Goal: Complete application form

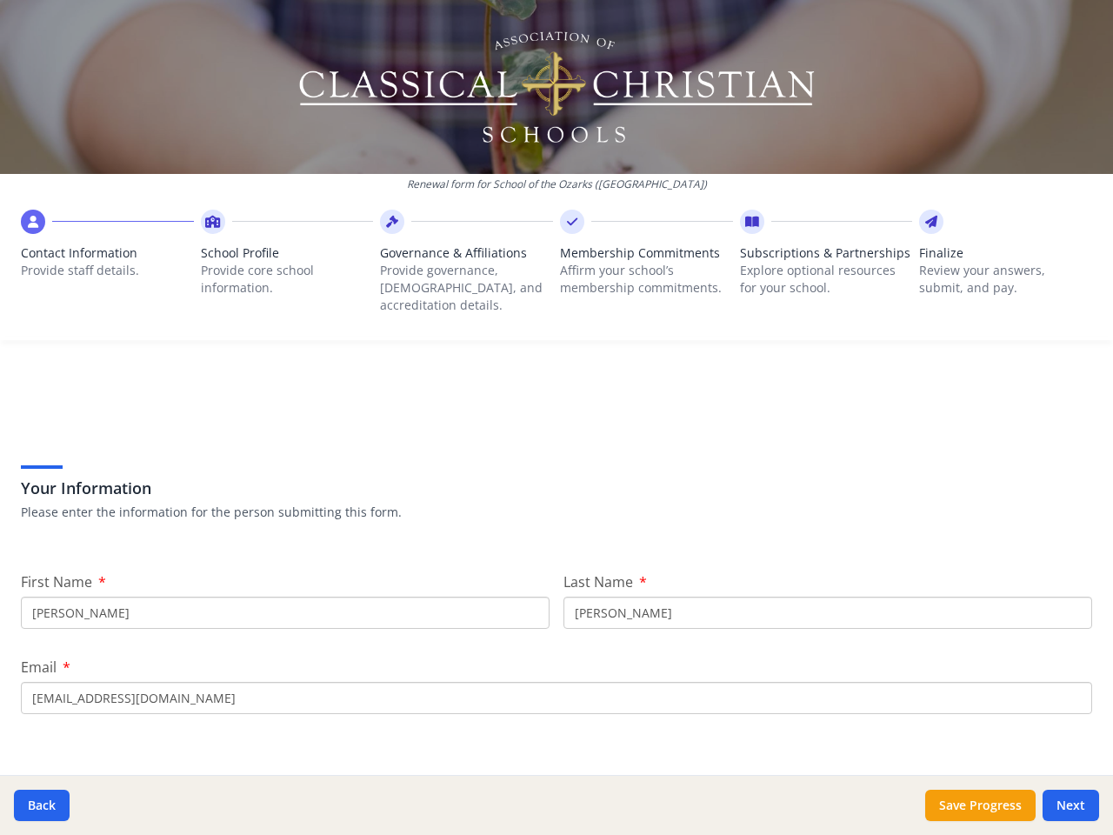
click at [556, 417] on div "Your Information Please enter the information for the person submitting this fo…" at bounding box center [556, 470] width 1071 height 148
click at [106, 257] on span "Contact Information" at bounding box center [107, 252] width 173 height 17
click at [283, 266] on p "Provide core school information." at bounding box center [287, 279] width 173 height 35
click at [461, 266] on p "Provide governance, [DEMOGRAPHIC_DATA], and accreditation details." at bounding box center [466, 288] width 173 height 52
click at [637, 266] on p "Affirm your school’s membership commitments." at bounding box center [646, 279] width 173 height 35
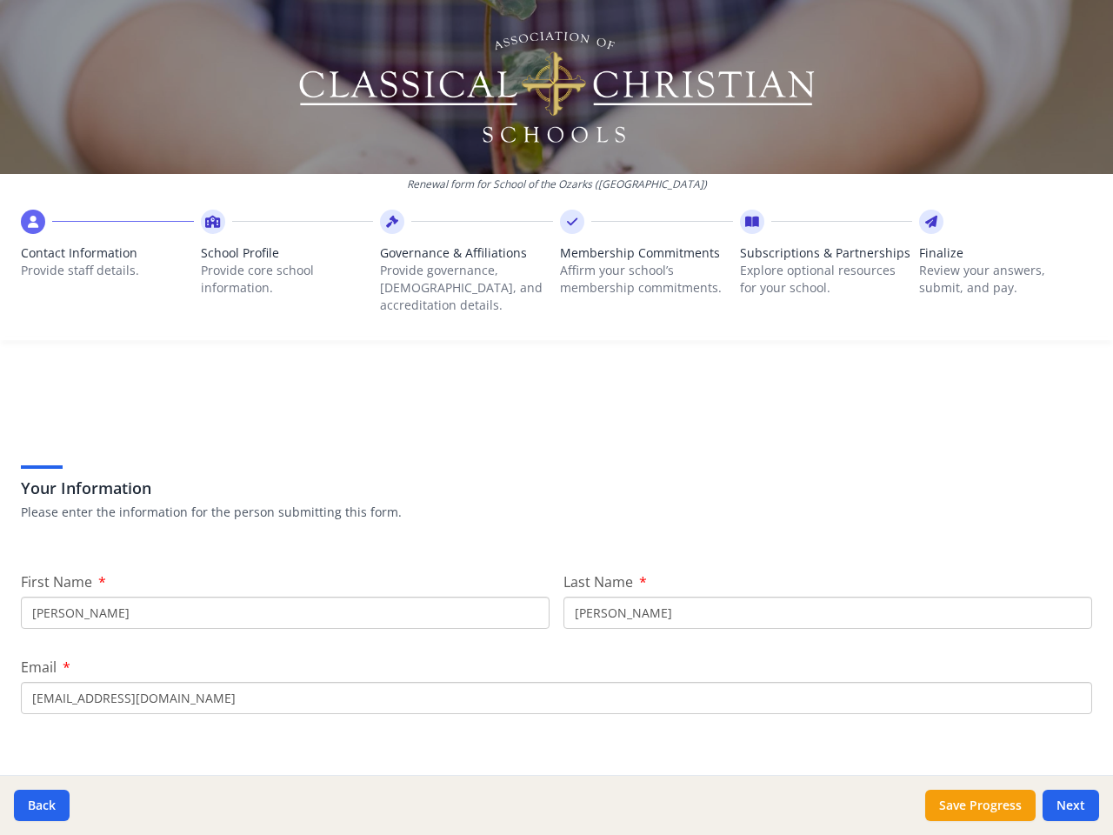
click at [815, 262] on span "Subscriptions & Partnerships" at bounding box center [826, 252] width 173 height 17
click at [992, 266] on p "Review your answers, submit, and pay." at bounding box center [1005, 279] width 173 height 35
click at [42, 805] on button "Back" at bounding box center [42, 804] width 56 height 31
click at [980, 805] on button "Save Progress" at bounding box center [980, 804] width 110 height 31
click at [1070, 805] on button "Next" at bounding box center [1070, 804] width 57 height 31
